Goal: Information Seeking & Learning: Understand process/instructions

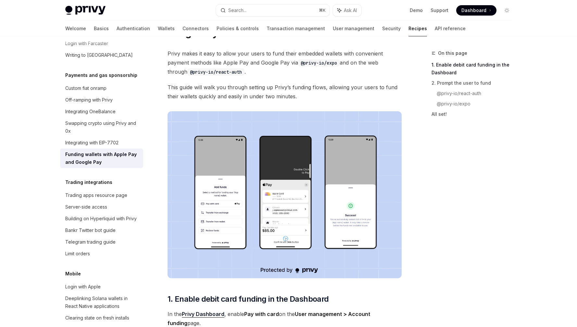
scroll to position [45, 0]
click at [504, 9] on icon "Toggle dark mode" at bounding box center [506, 10] width 5 height 5
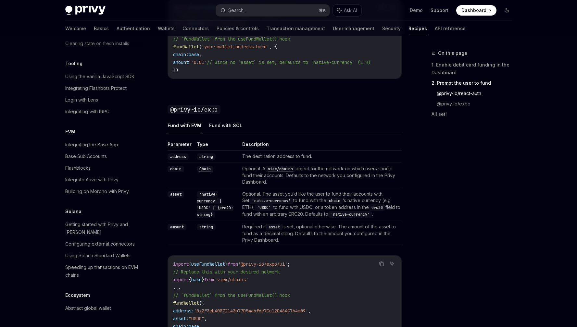
scroll to position [608, 0]
click at [225, 125] on button "Fund with SOL" at bounding box center [225, 124] width 33 height 15
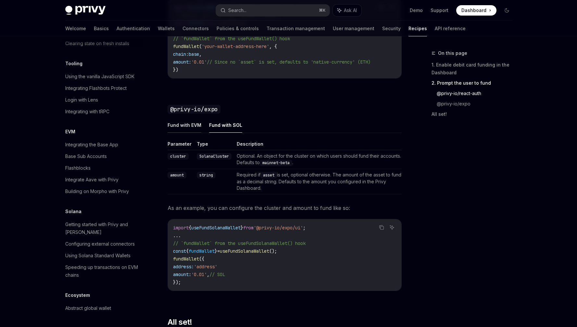
click at [190, 126] on button "Fund with EVM" at bounding box center [184, 124] width 34 height 15
type textarea "*"
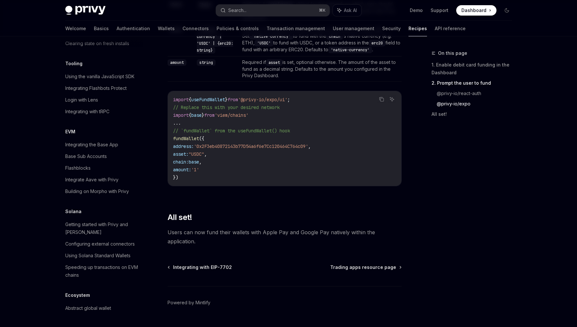
scroll to position [789, 0]
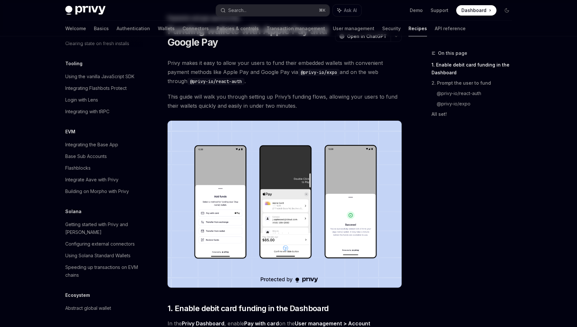
scroll to position [0, 0]
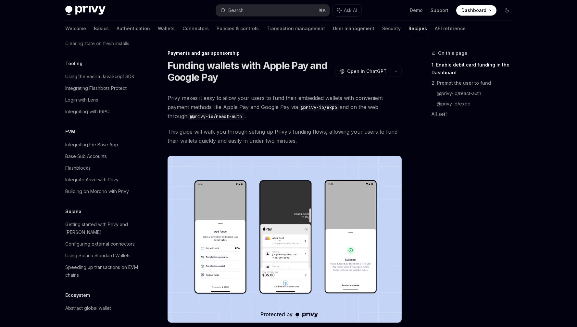
click at [250, 80] on h1 "Funding wallets with Apple Pay and Google Pay" at bounding box center [249, 71] width 165 height 23
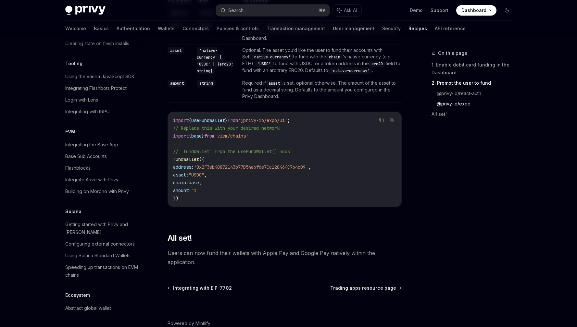
scroll to position [789, 0]
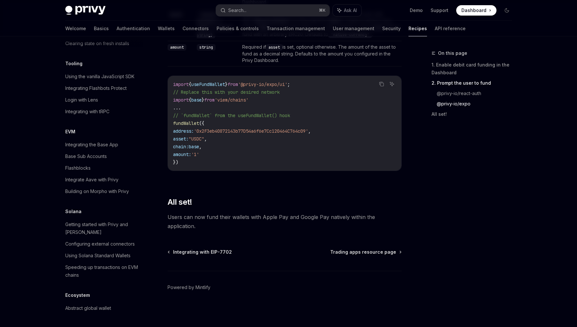
click at [325, 128] on code "import { useFundWallet } from '@privy-io/expo/ui' ; // Replace this with your d…" at bounding box center [284, 123] width 223 height 86
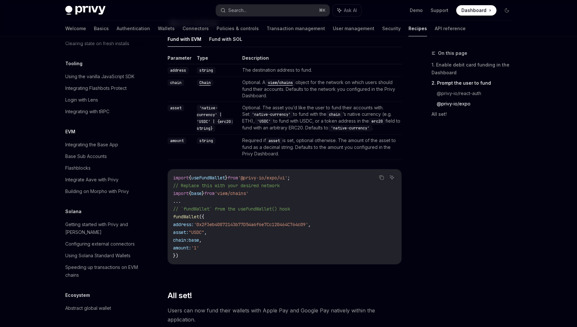
scroll to position [582, 0]
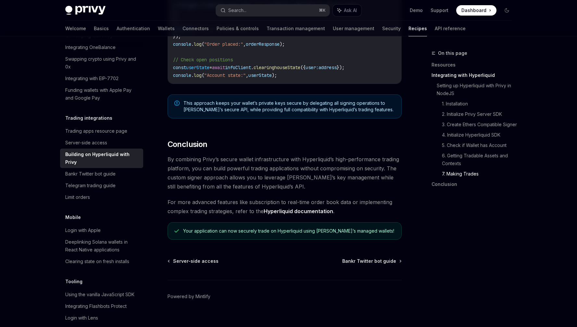
scroll to position [1281, 0]
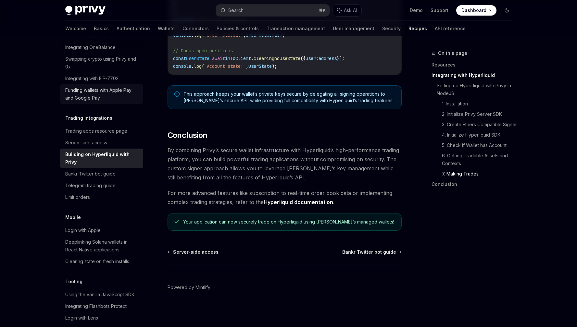
click at [82, 102] on div "Funding wallets with Apple Pay and Google Pay" at bounding box center [102, 94] width 74 height 16
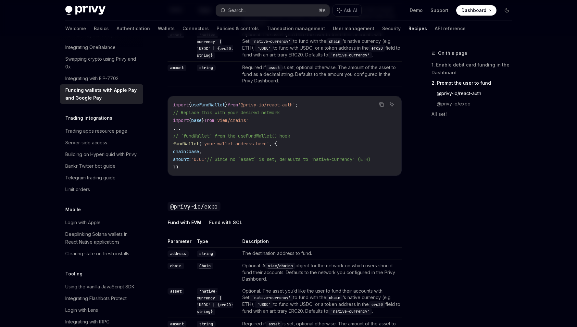
scroll to position [789, 0]
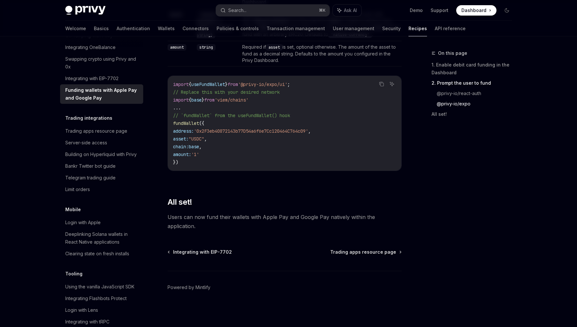
click at [269, 222] on span "Users can now fund their wallets with Apple Pay and Google Pay natively within …" at bounding box center [284, 222] width 234 height 18
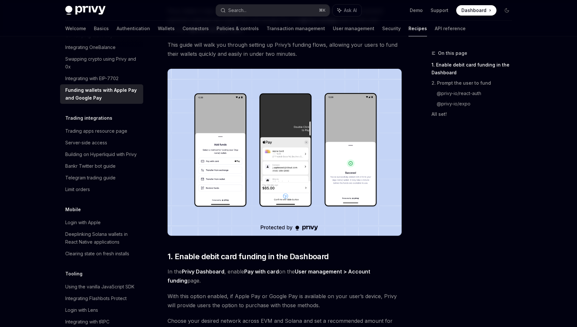
scroll to position [0, 0]
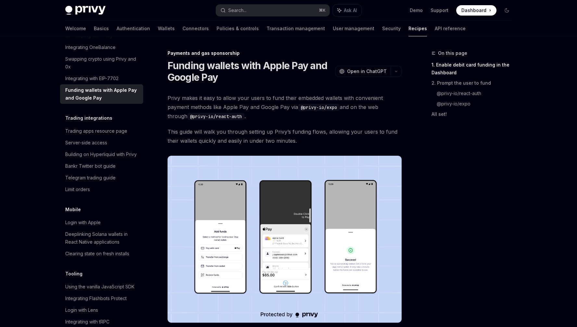
click at [337, 109] on code "@privy-io/expo" at bounding box center [319, 107] width 42 height 7
click at [301, 107] on code "@privy-io/expo" at bounding box center [319, 107] width 42 height 7
copy code "@privy-io/expo"
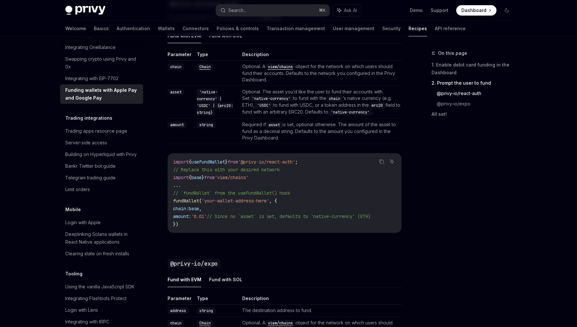
scroll to position [367, 0]
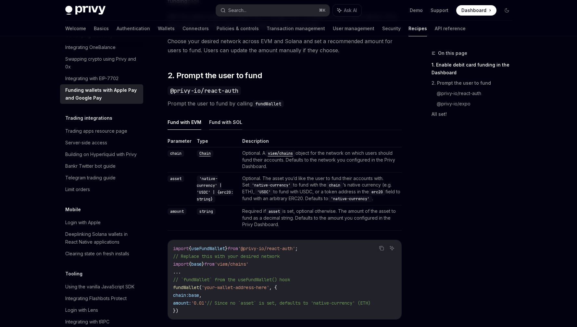
click at [227, 118] on button "Fund with SOL" at bounding box center [225, 122] width 33 height 15
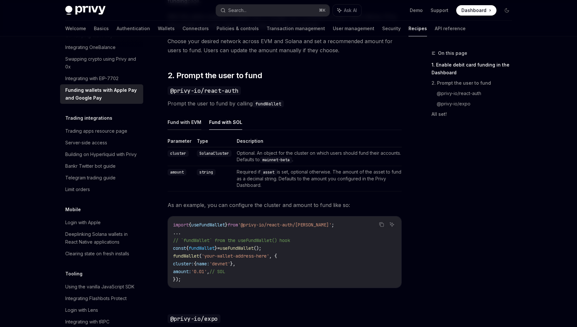
click at [182, 128] on button "Fund with EVM" at bounding box center [184, 122] width 34 height 15
type textarea "*"
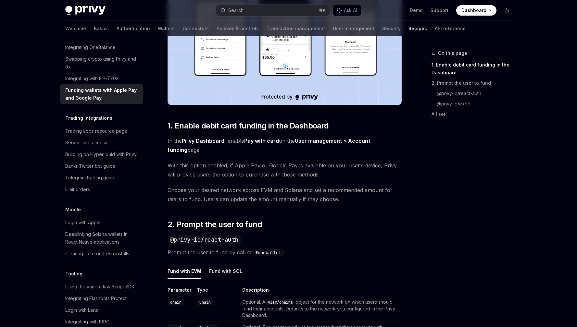
scroll to position [341, 0]
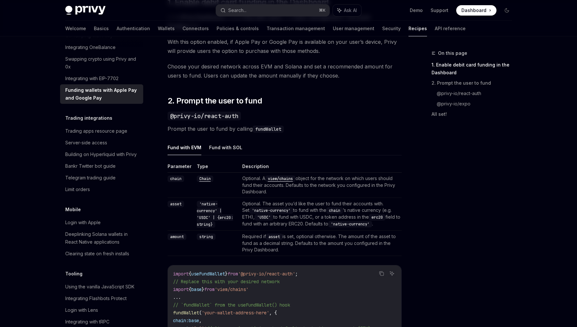
click at [327, 153] on ul "Fund with EVM Fund with SOL" at bounding box center [284, 148] width 234 height 16
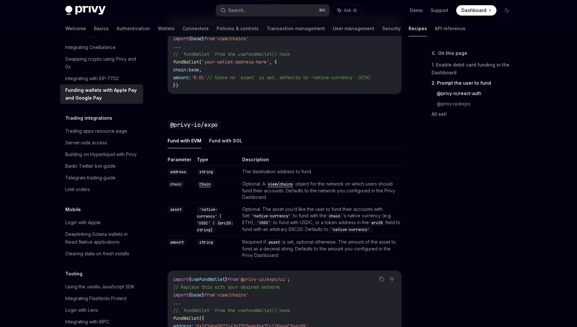
scroll to position [499, 0]
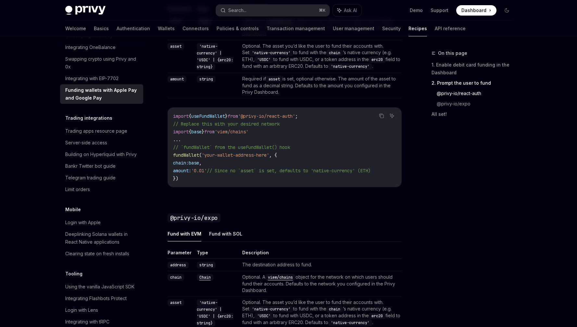
drag, startPoint x: 259, startPoint y: 132, endPoint x: 170, endPoint y: 132, distance: 89.6
click at [170, 132] on div "import { useFundWallet } from '@privy-io/react-auth' ; // Replace this with you…" at bounding box center [284, 147] width 233 height 79
copy span "import { base } from 'viem/chains'"
click at [300, 101] on div "Parameter Type Description chain Chain Optional. A viem/chains object for the n…" at bounding box center [284, 102] width 234 height 192
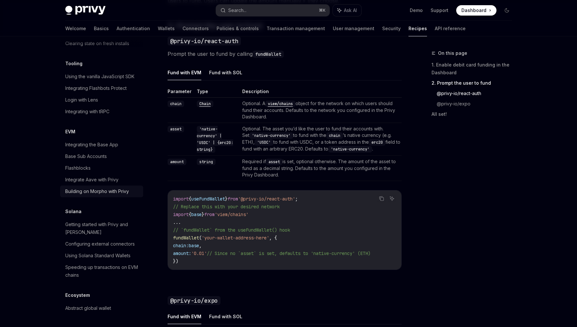
scroll to position [858, 0]
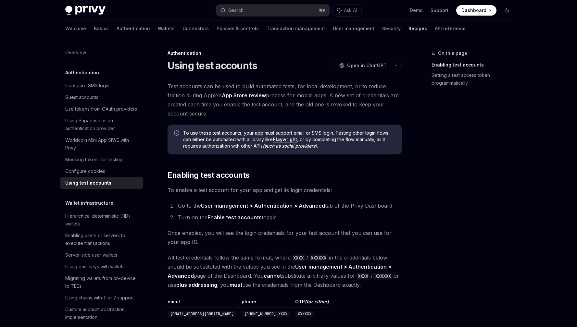
click at [351, 121] on div "Test accounts can be used to build automated tests, for local development, or t…" at bounding box center [284, 331] width 234 height 499
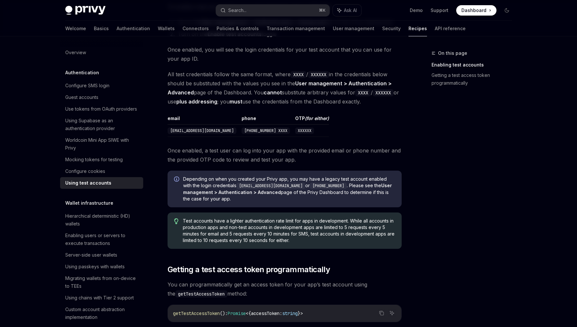
scroll to position [227, 0]
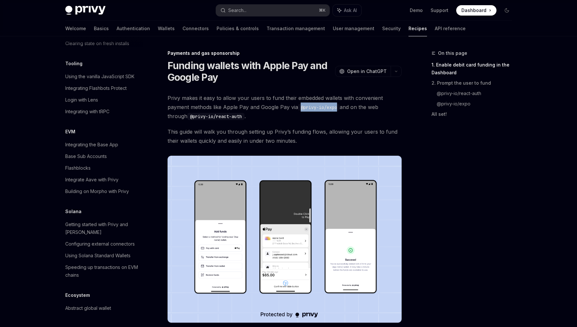
drag, startPoint x: 337, startPoint y: 108, endPoint x: 299, endPoint y: 107, distance: 38.6
click at [299, 107] on code "@privy-io/expo" at bounding box center [319, 107] width 42 height 7
copy code "@privy-io/expo"
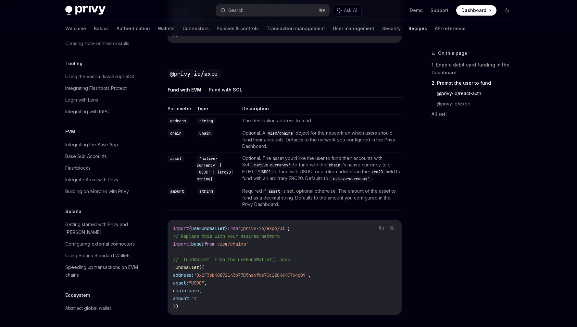
scroll to position [652, 0]
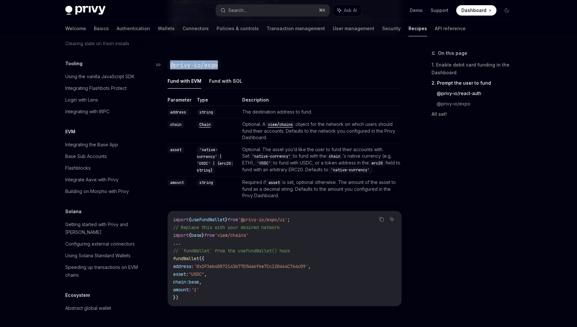
drag, startPoint x: 221, startPoint y: 70, endPoint x: 171, endPoint y: 68, distance: 50.3
click at [171, 68] on h3 "​ @privy-io/expo" at bounding box center [284, 64] width 234 height 9
copy code "@privy-io/expo"
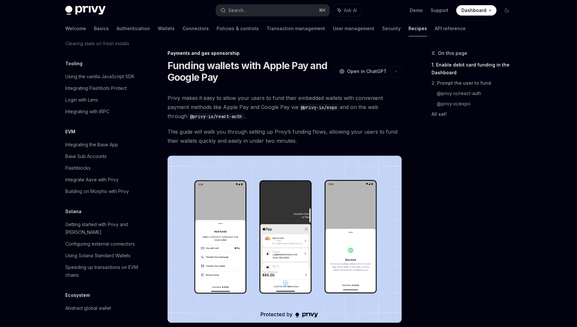
scroll to position [2, 0]
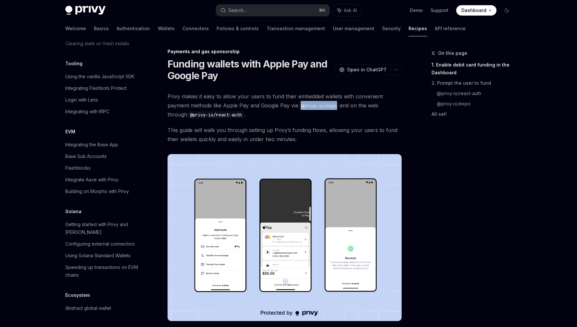
drag, startPoint x: 338, startPoint y: 106, endPoint x: 301, endPoint y: 107, distance: 37.0
click at [301, 107] on code "@privy-io/expo" at bounding box center [319, 105] width 42 height 7
copy code "@privy-io/expo"
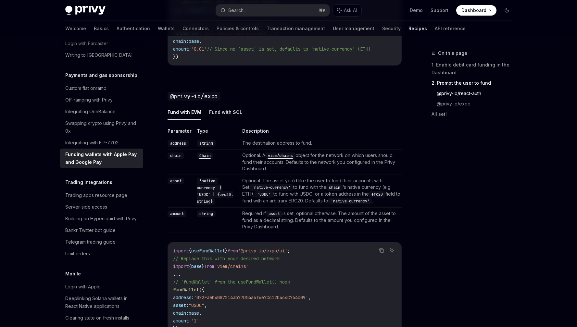
scroll to position [615, 0]
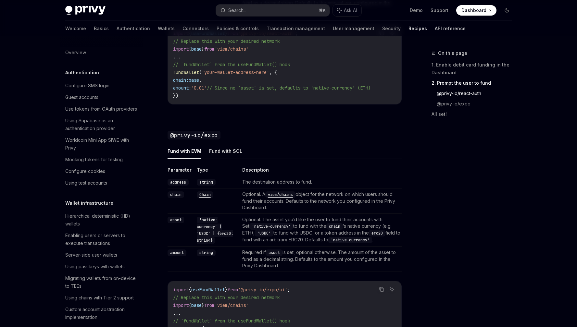
scroll to position [858, 0]
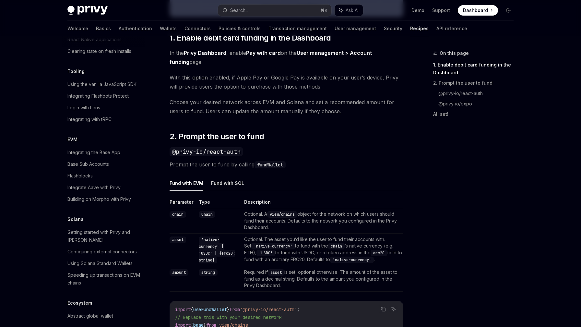
scroll to position [393, 0]
